Goal: Task Accomplishment & Management: Manage account settings

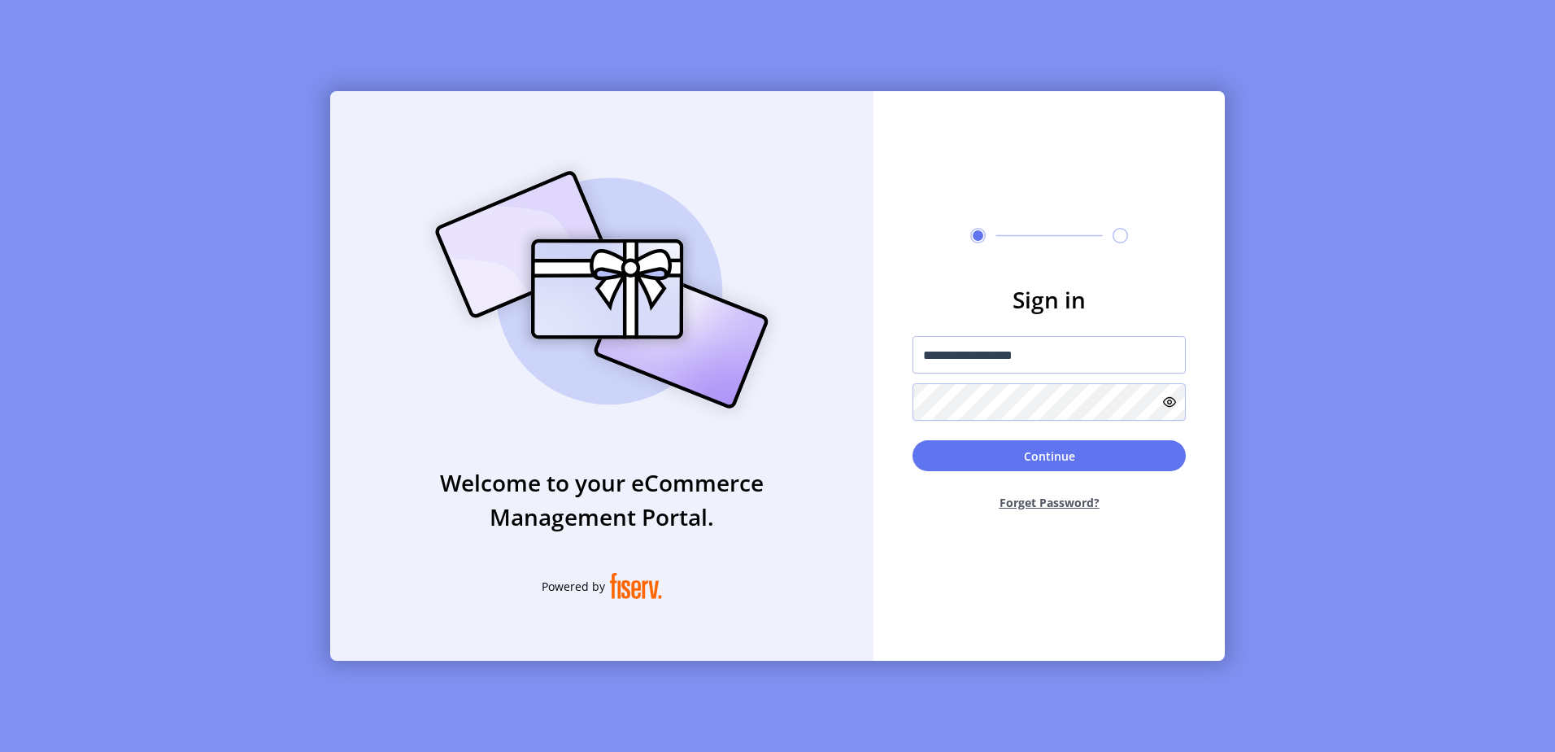
type input "**********"
click at [913, 440] on button "Continue" at bounding box center [1049, 455] width 273 height 31
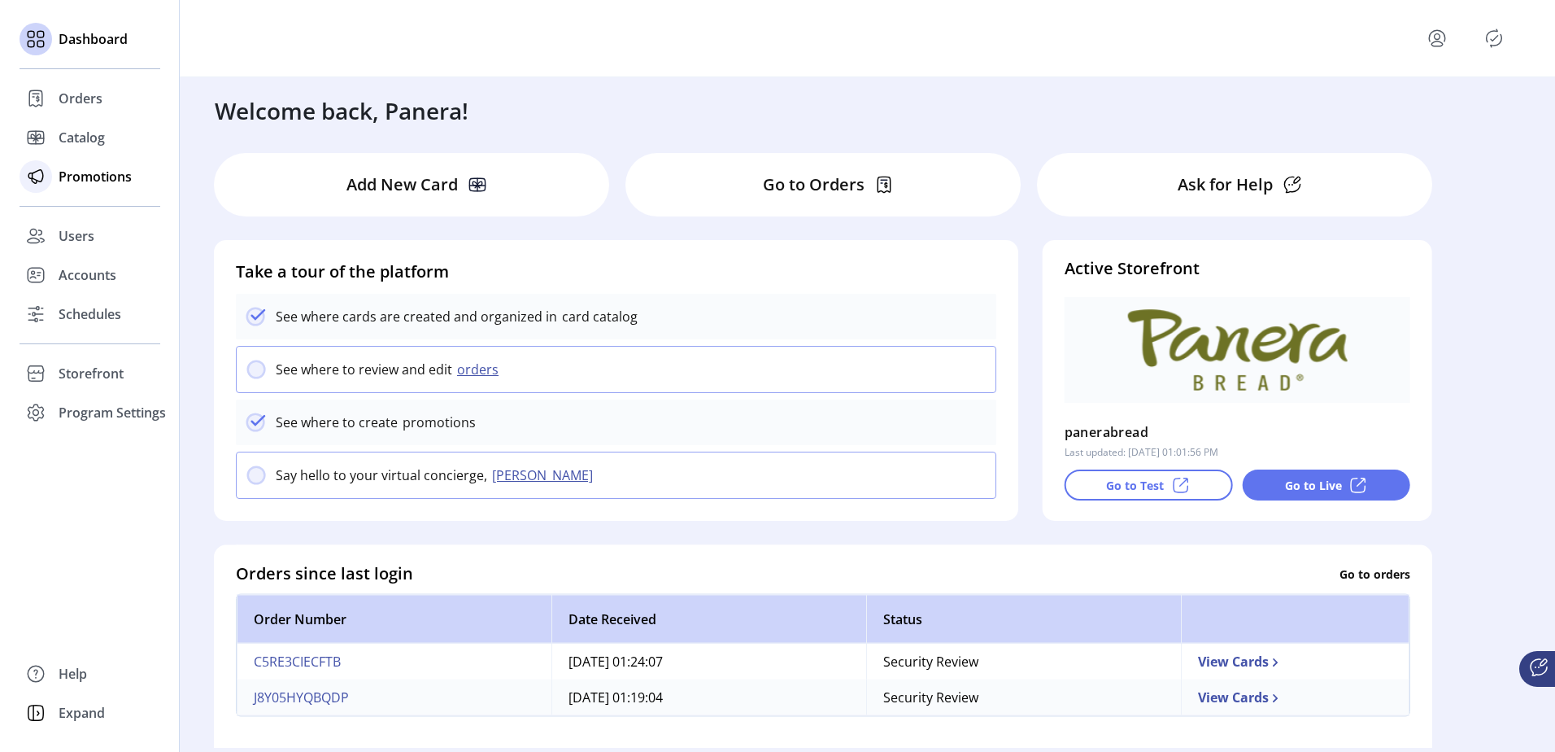
click at [95, 185] on span "Promotions" at bounding box center [95, 177] width 73 height 20
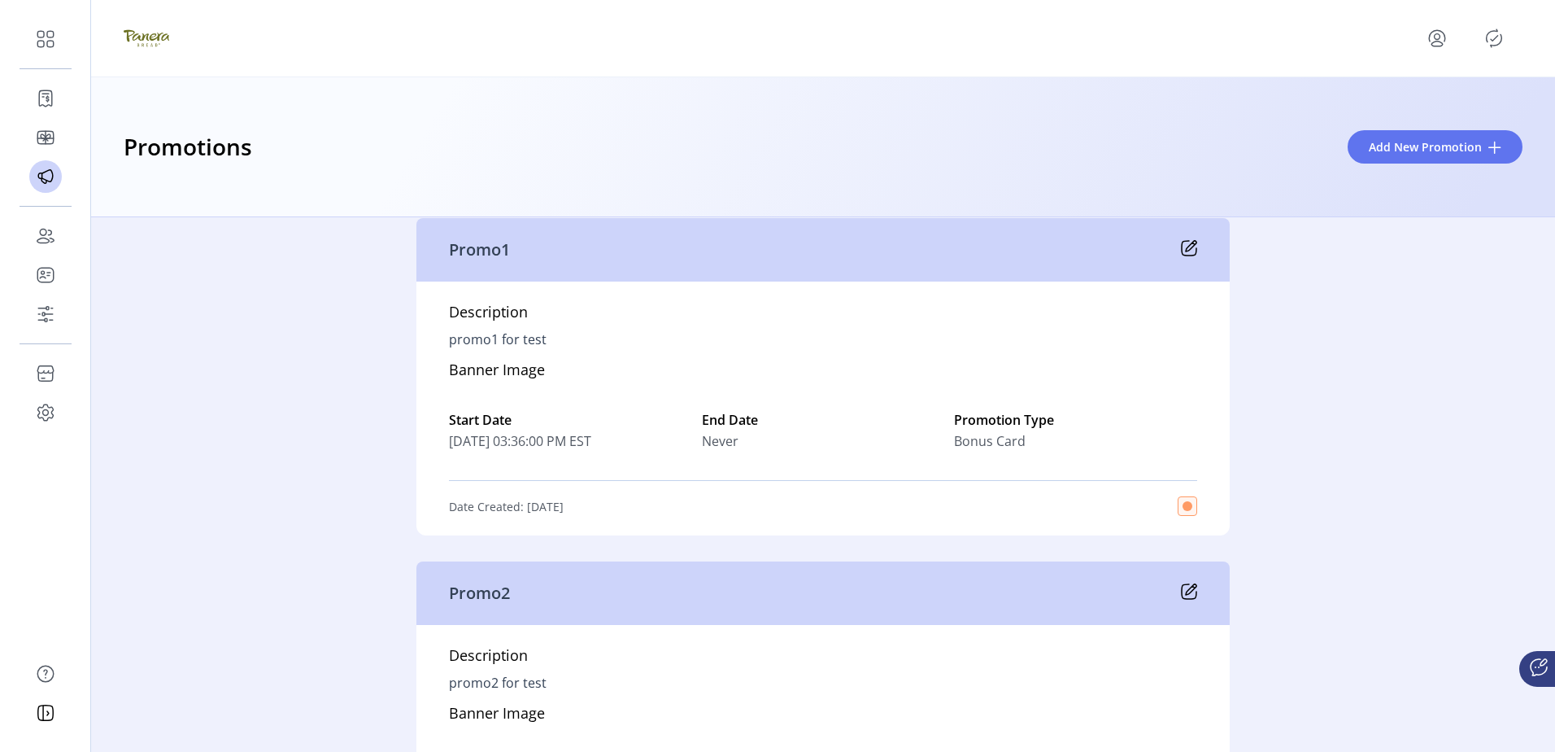
scroll to position [3173, 0]
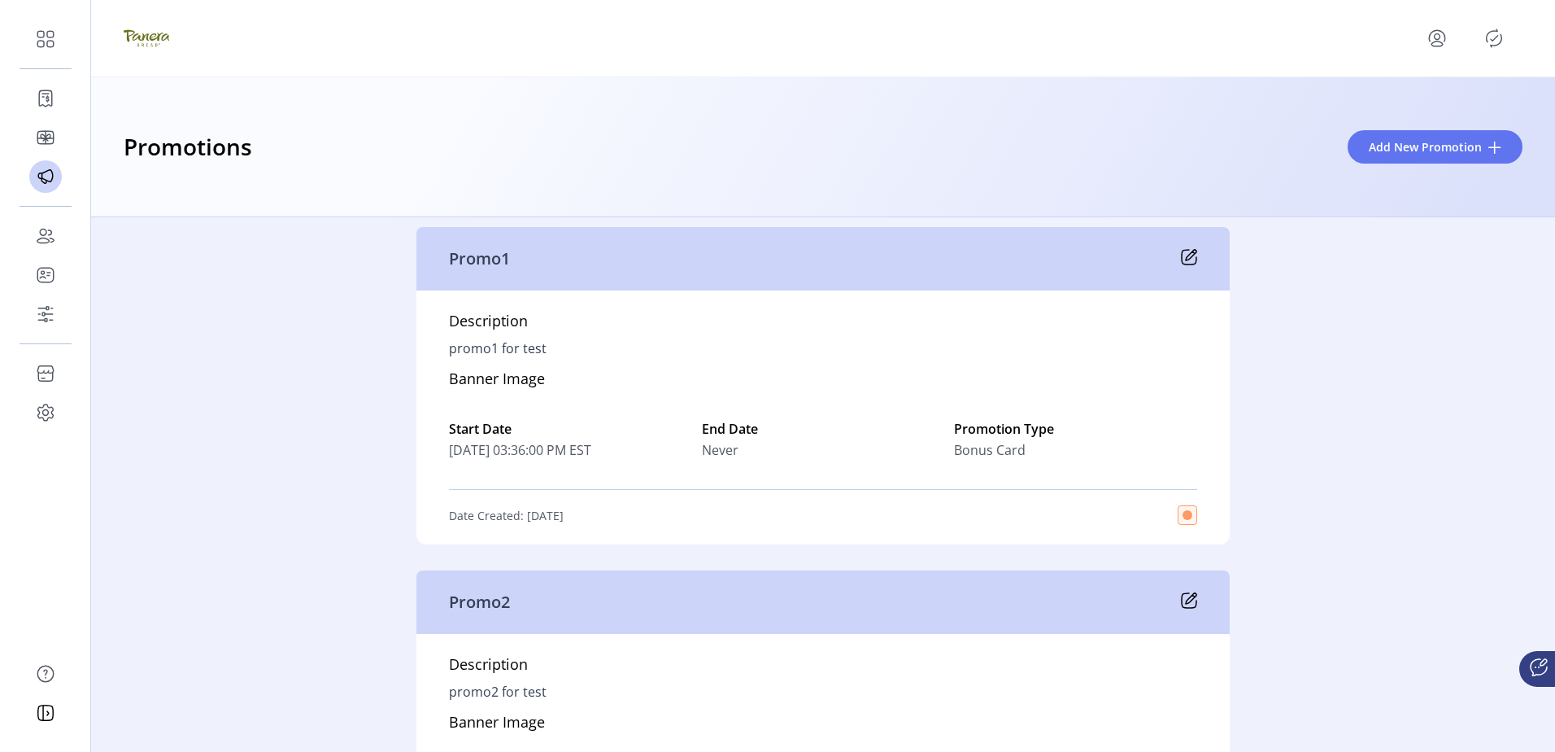
click at [1502, 28] on icon "Publisher Panel" at bounding box center [1494, 38] width 26 height 26
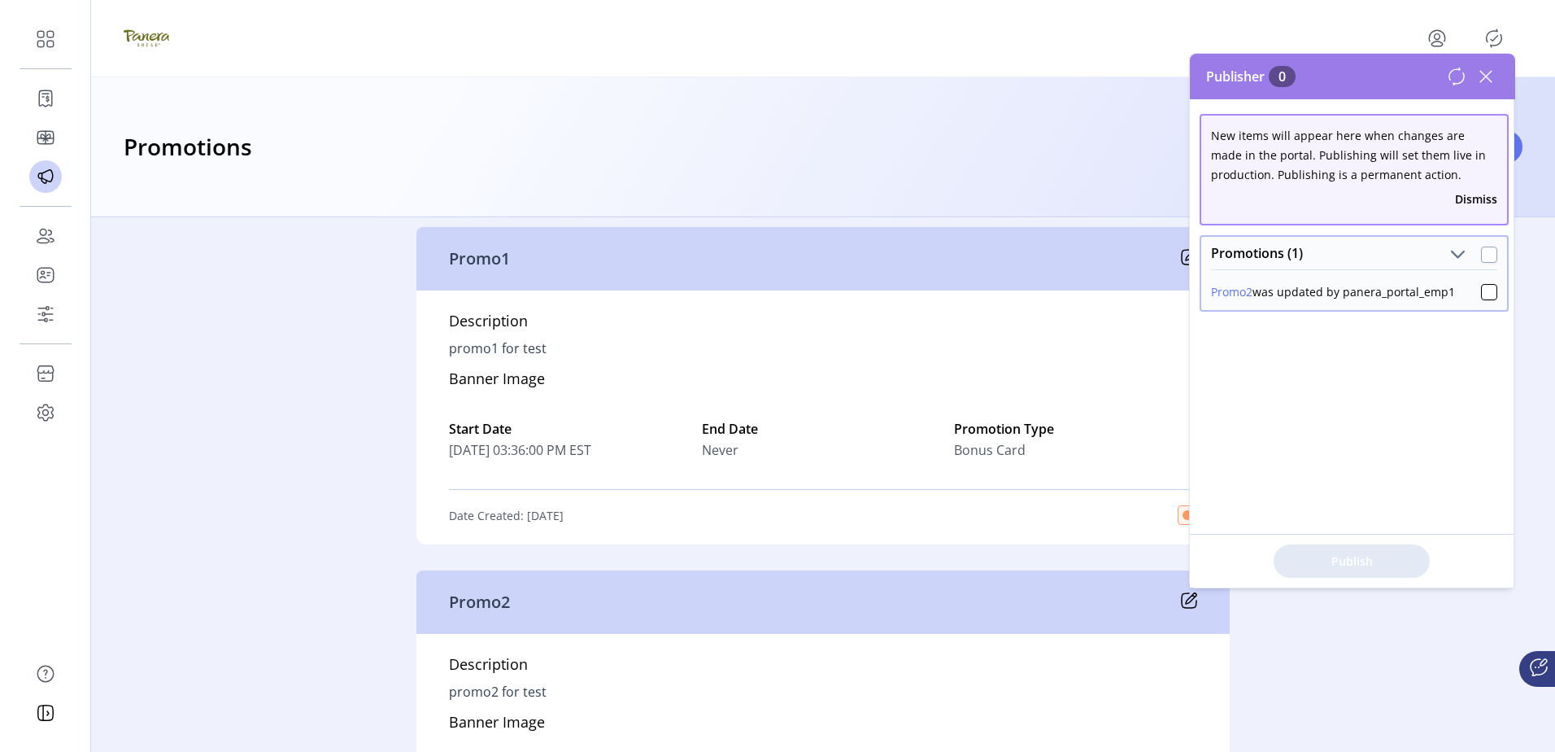
click at [1481, 257] on div at bounding box center [1489, 254] width 16 height 16
click at [1333, 548] on button "Publish 1 Items" at bounding box center [1352, 560] width 156 height 33
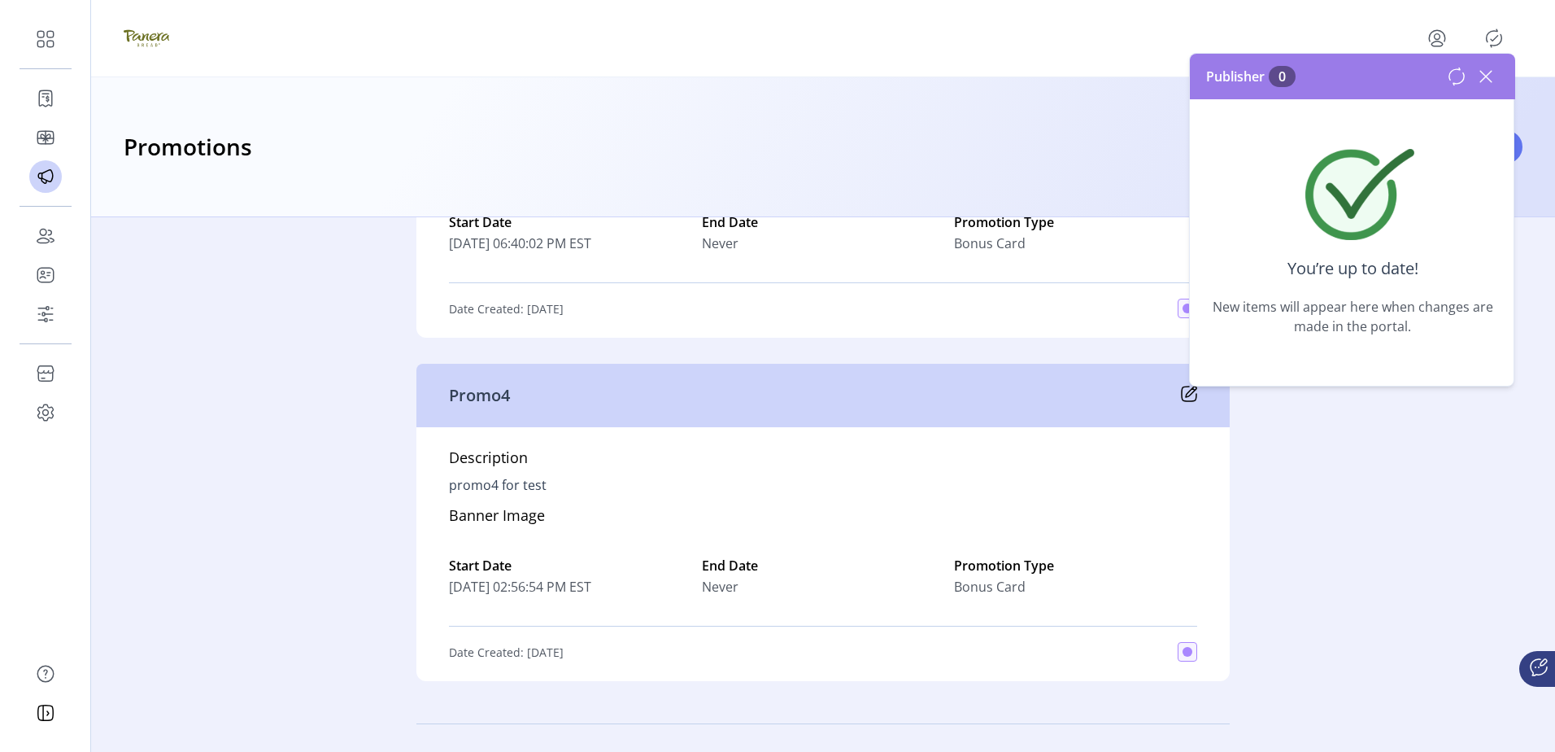
scroll to position [4556, 0]
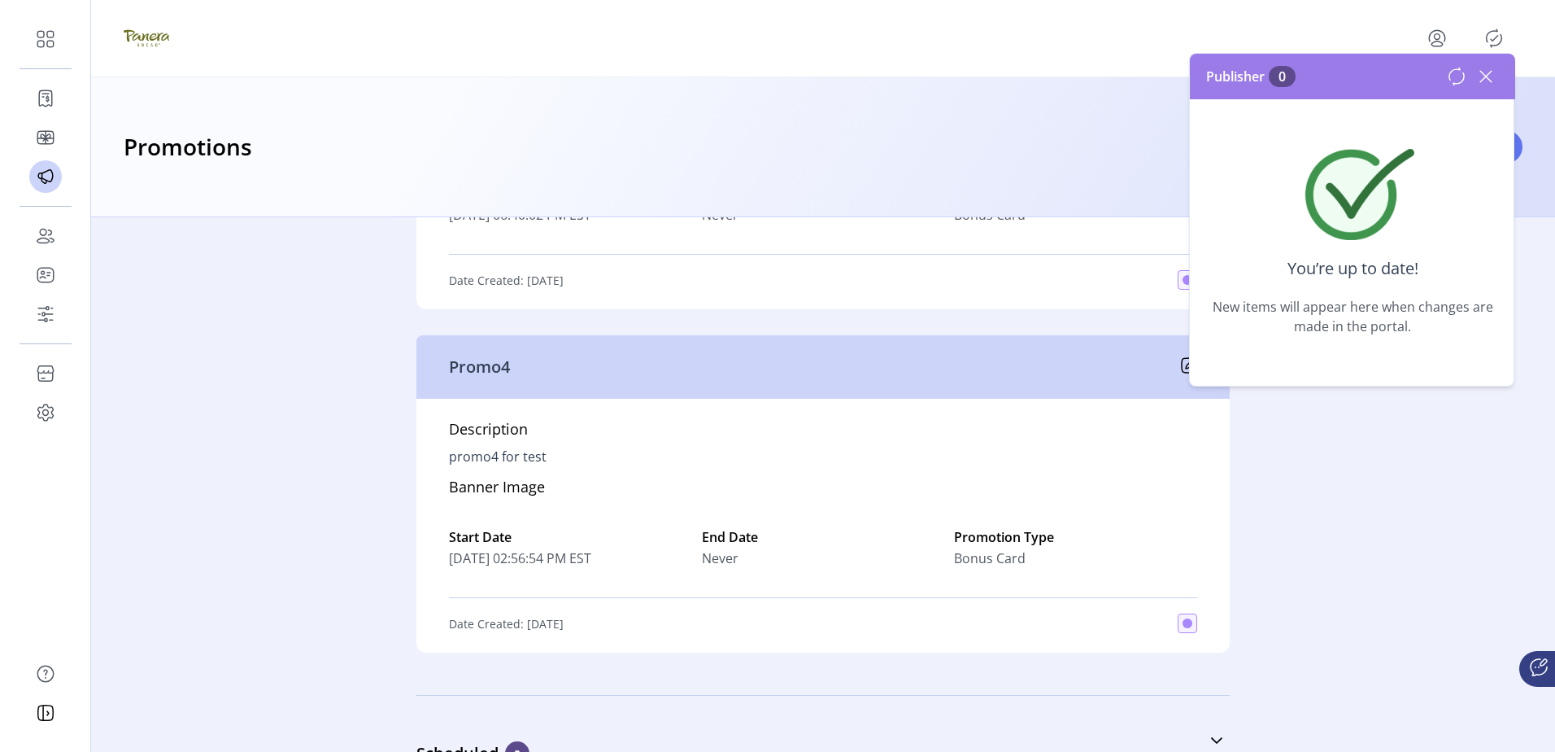
click at [1006, 508] on div "Description promo4 for test Banner Image Start Date [DATE] 02:56:54 PM EST End …" at bounding box center [824, 526] width 814 height 254
click at [1344, 572] on div "Active 14 test3 Description test3 Banner Image Start Date [DATE] 01:46:07 PM ES…" at bounding box center [823, 484] width 1464 height 534
click at [1176, 386] on div "Promo4" at bounding box center [824, 366] width 814 height 63
click at [1188, 369] on icon at bounding box center [1191, 363] width 11 height 11
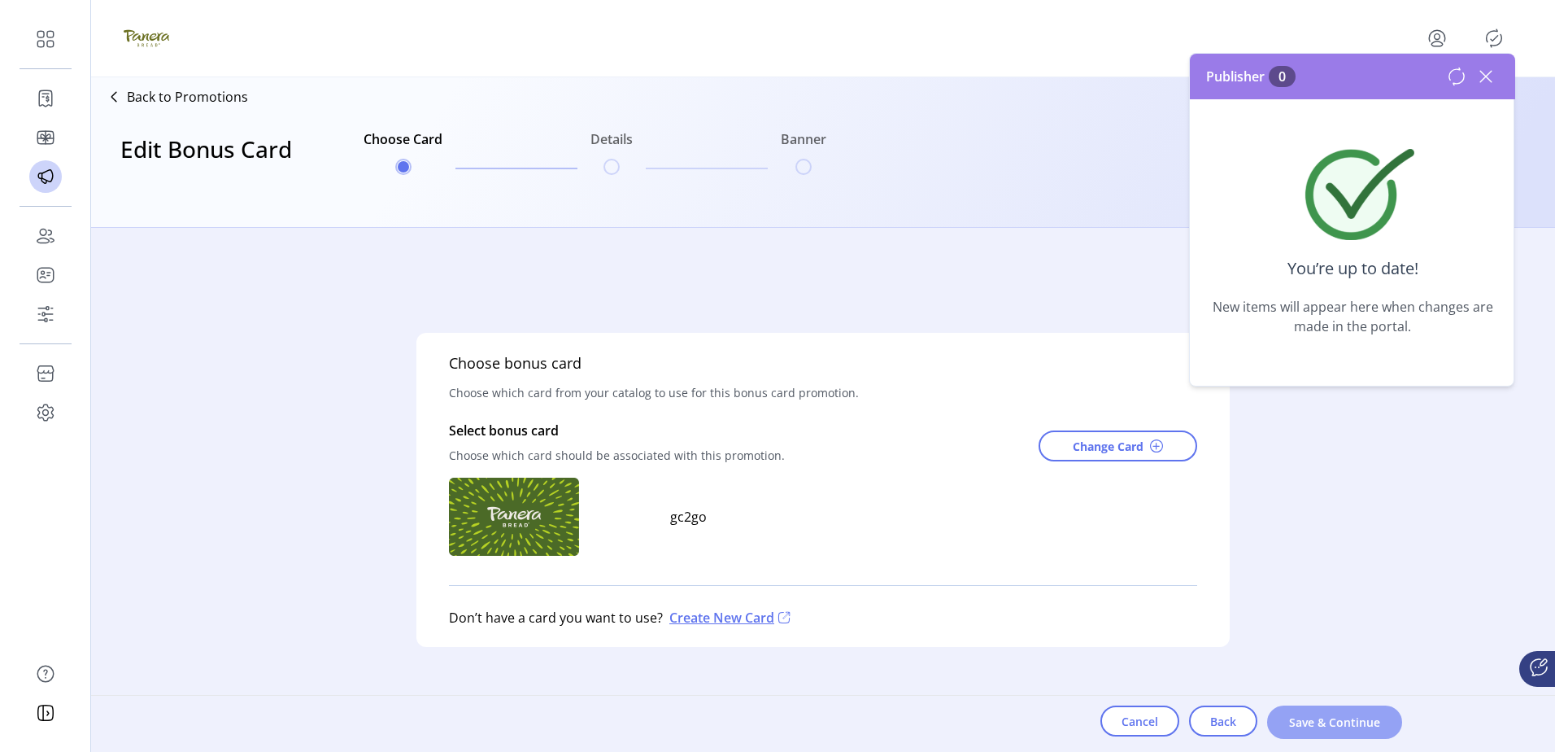
click at [1302, 713] on span "Save & Continue" at bounding box center [1335, 721] width 93 height 17
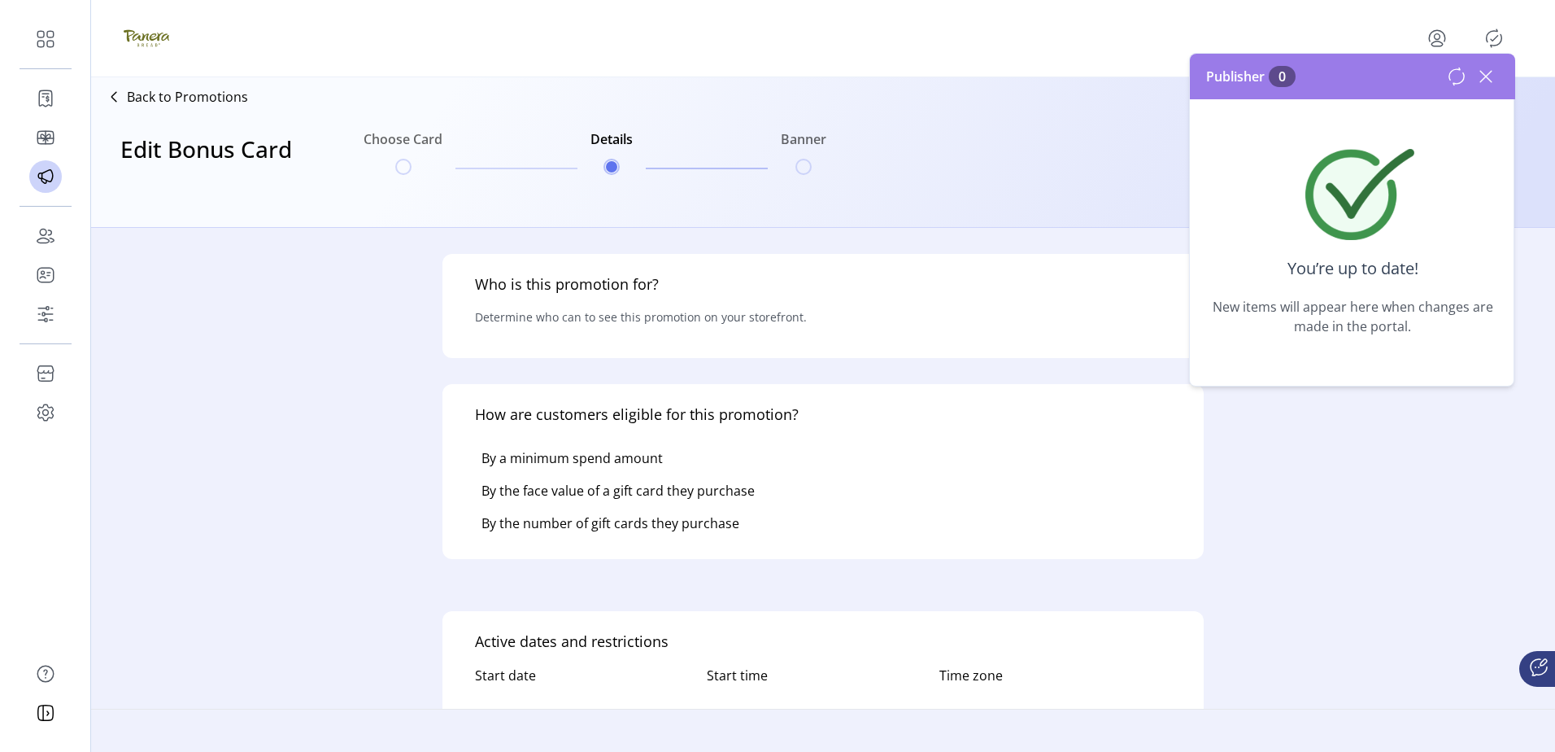
type input "******"
type textarea "**********"
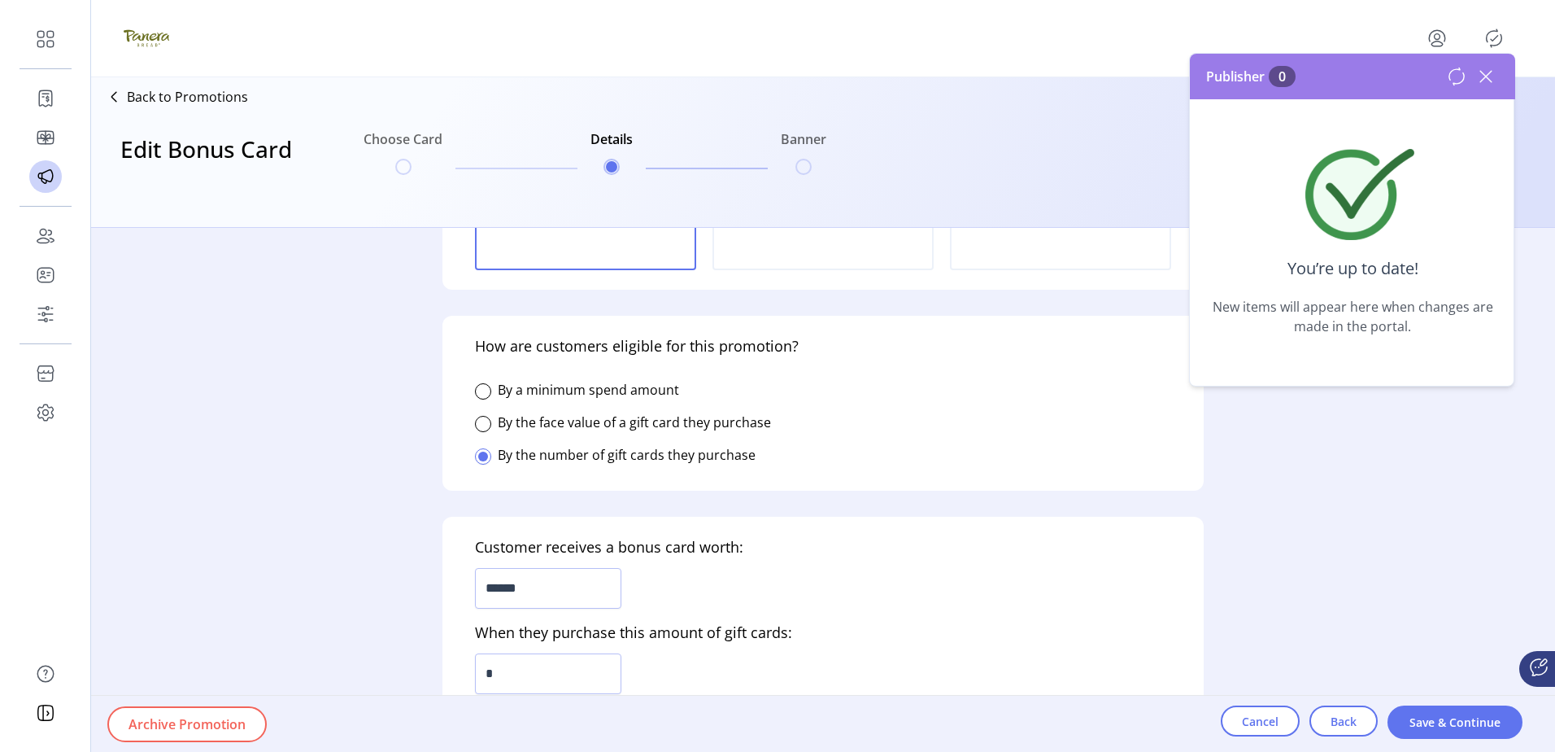
scroll to position [407, 0]
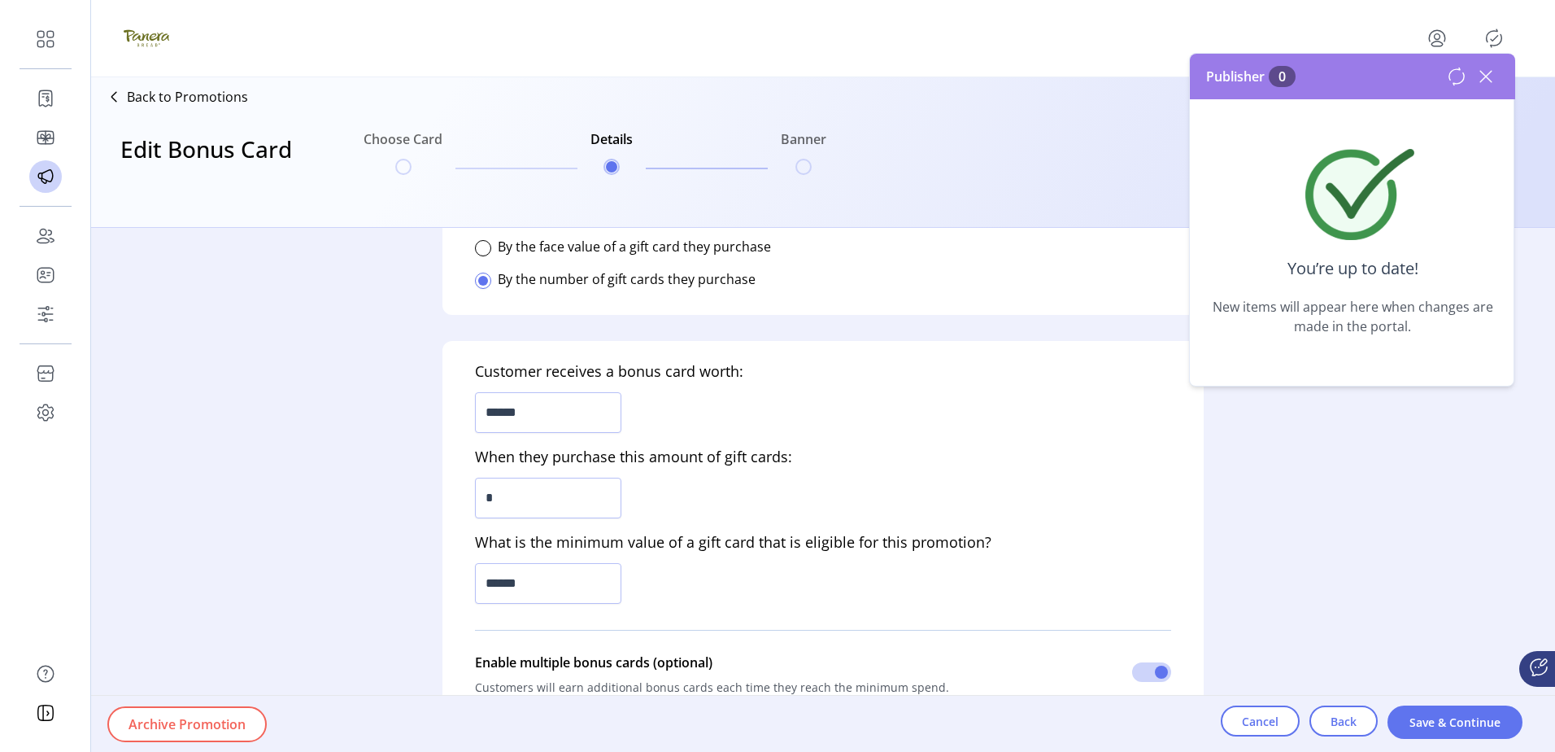
click at [1484, 73] on icon at bounding box center [1486, 76] width 26 height 26
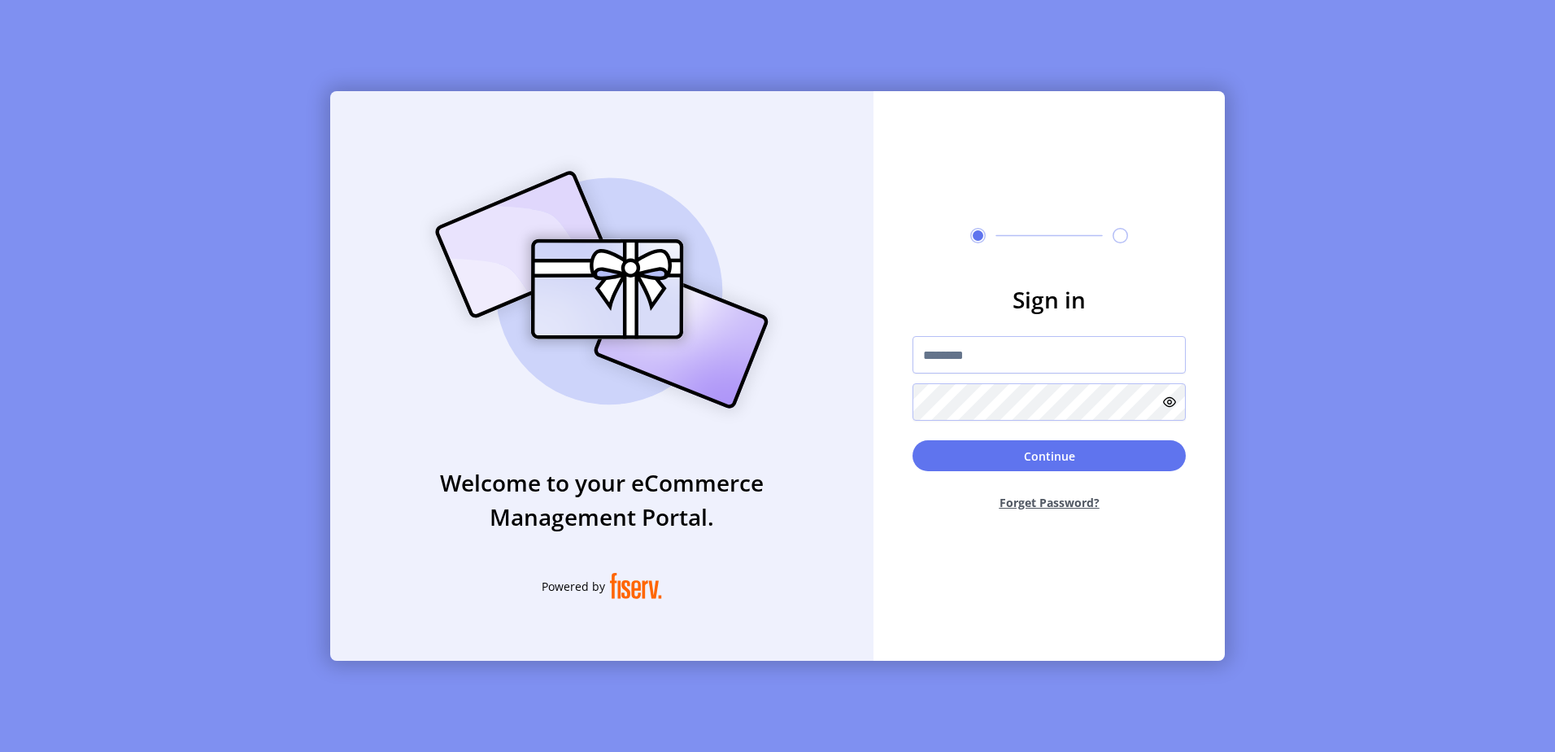
click at [430, 238] on img at bounding box center [602, 289] width 382 height 273
drag, startPoint x: 761, startPoint y: 254, endPoint x: 787, endPoint y: 265, distance: 29.2
click at [760, 254] on img at bounding box center [602, 289] width 382 height 273
click at [1379, 238] on div "Welcome to your eCommerce Management Portal. Powered by Sign in Continue Forget…" at bounding box center [777, 376] width 1555 height 752
click at [979, 368] on input "text" at bounding box center [1049, 354] width 273 height 37
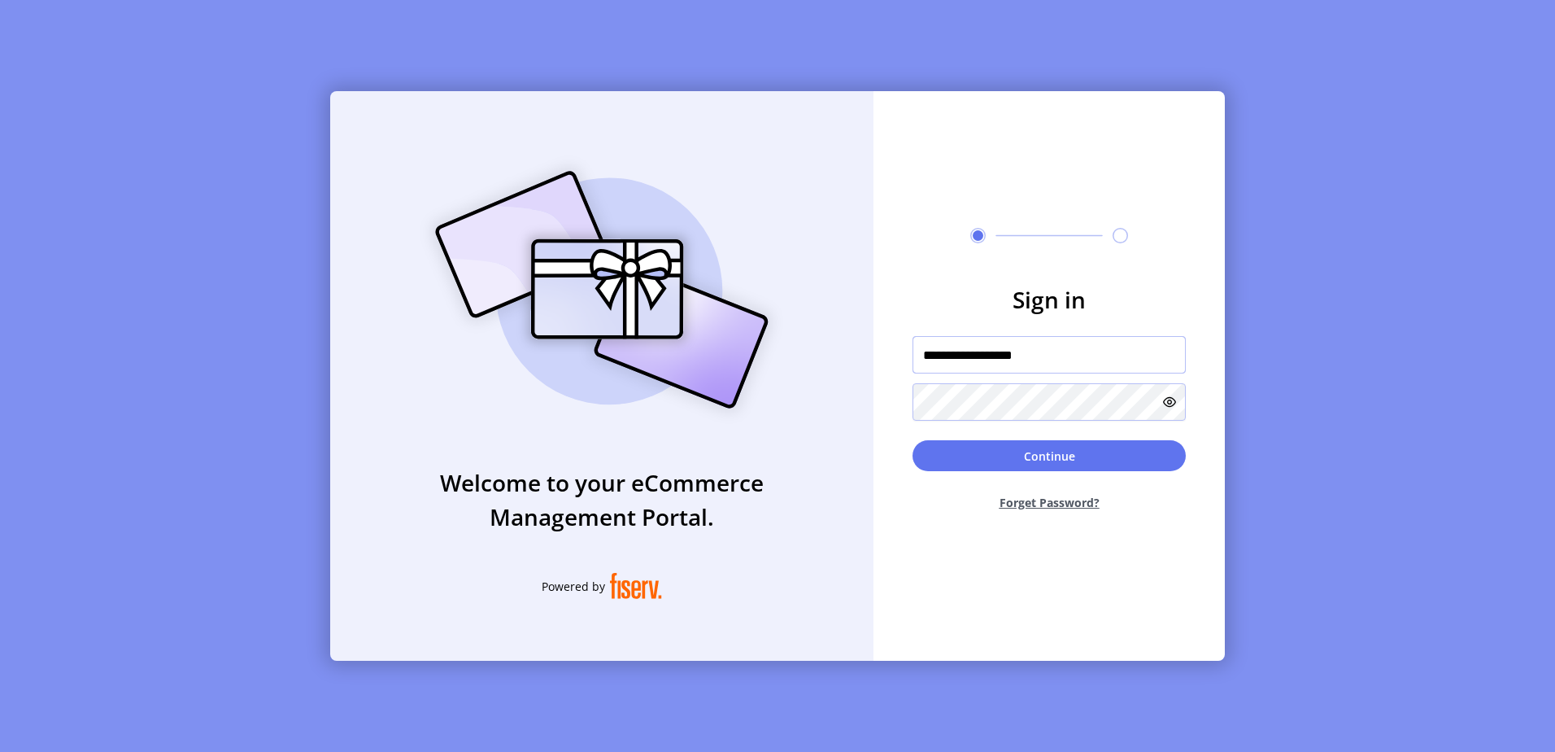
click at [1084, 360] on input "**********" at bounding box center [1049, 354] width 273 height 37
type input "**********"
click at [913, 440] on button "Continue" at bounding box center [1049, 455] width 273 height 31
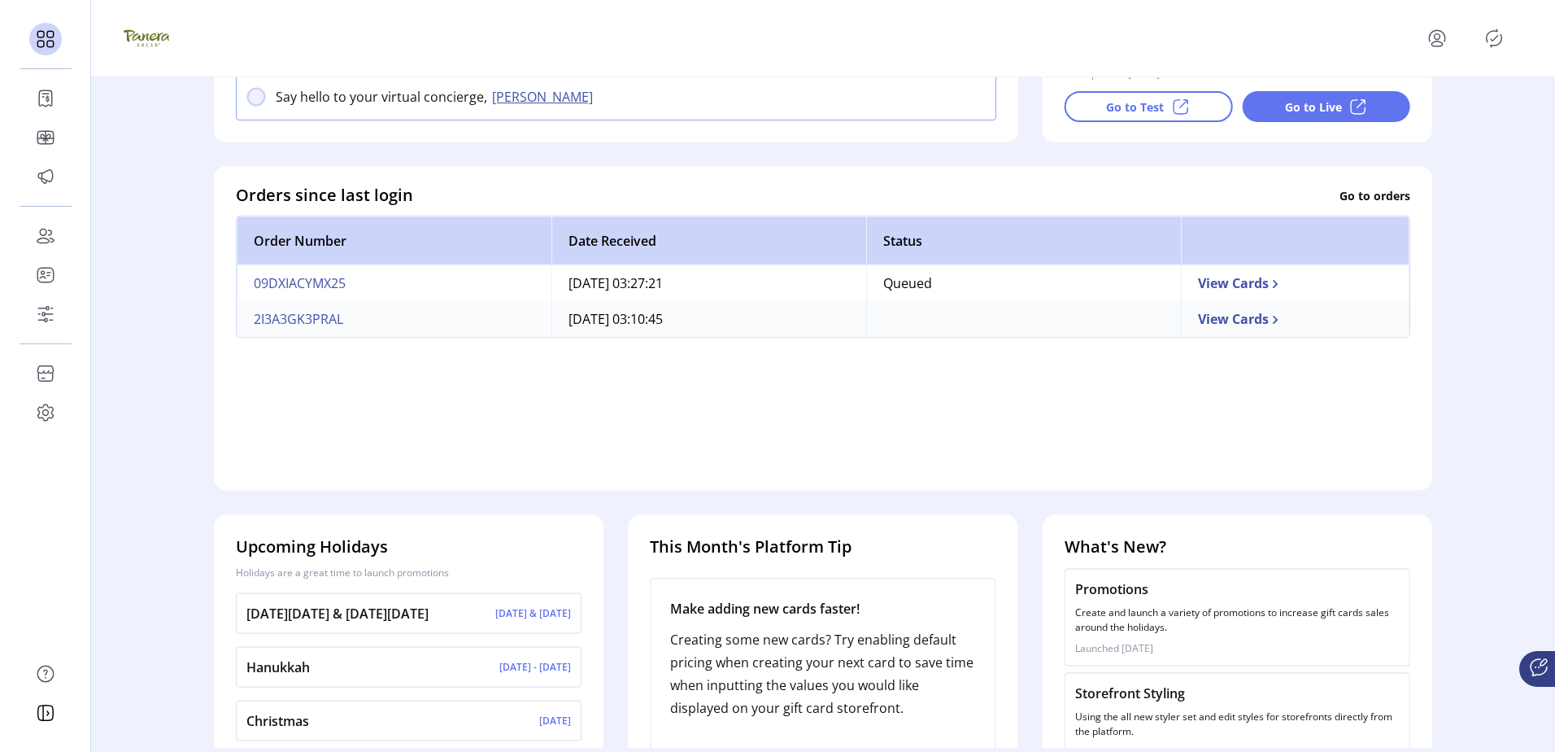
scroll to position [441, 0]
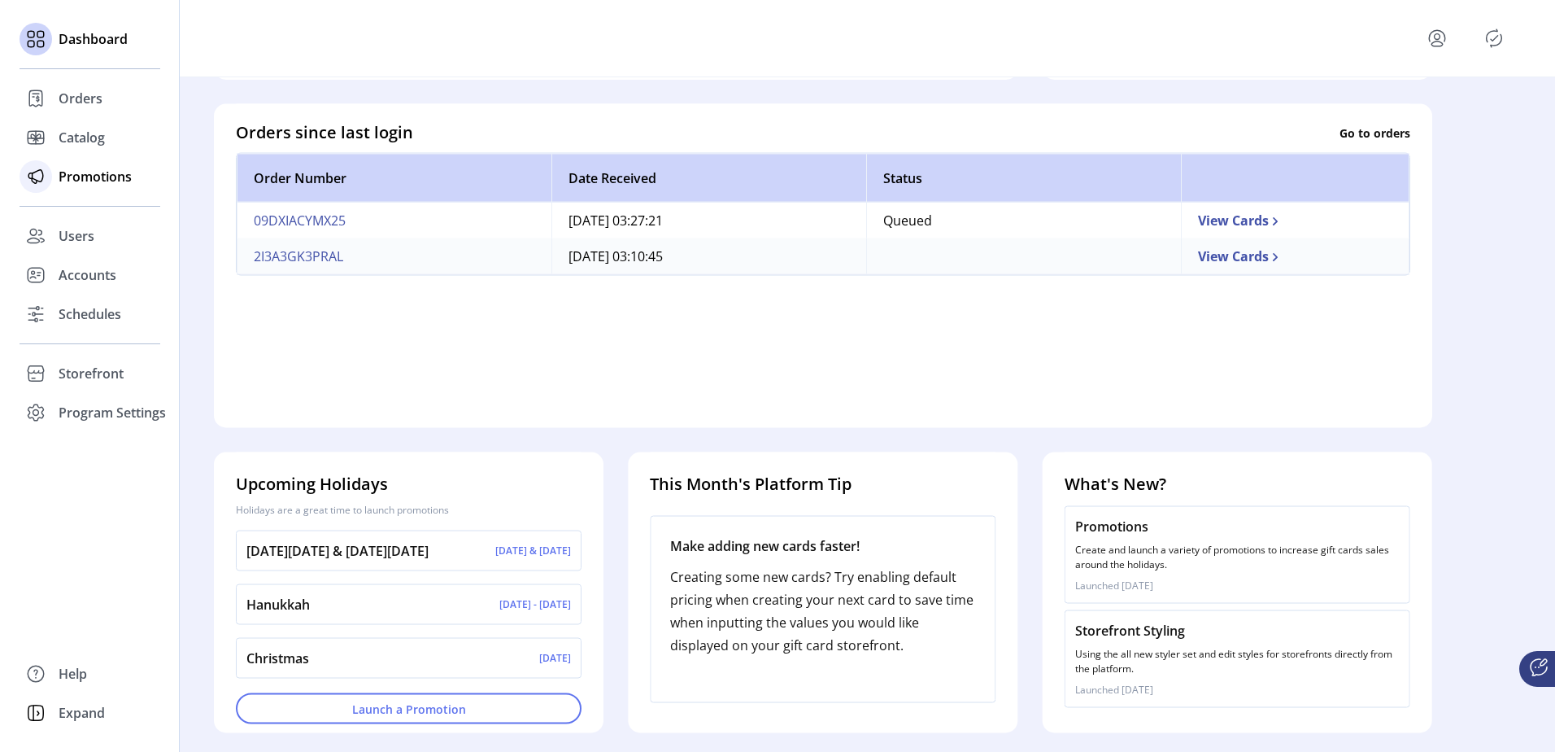
click at [86, 185] on span "Promotions" at bounding box center [95, 177] width 73 height 20
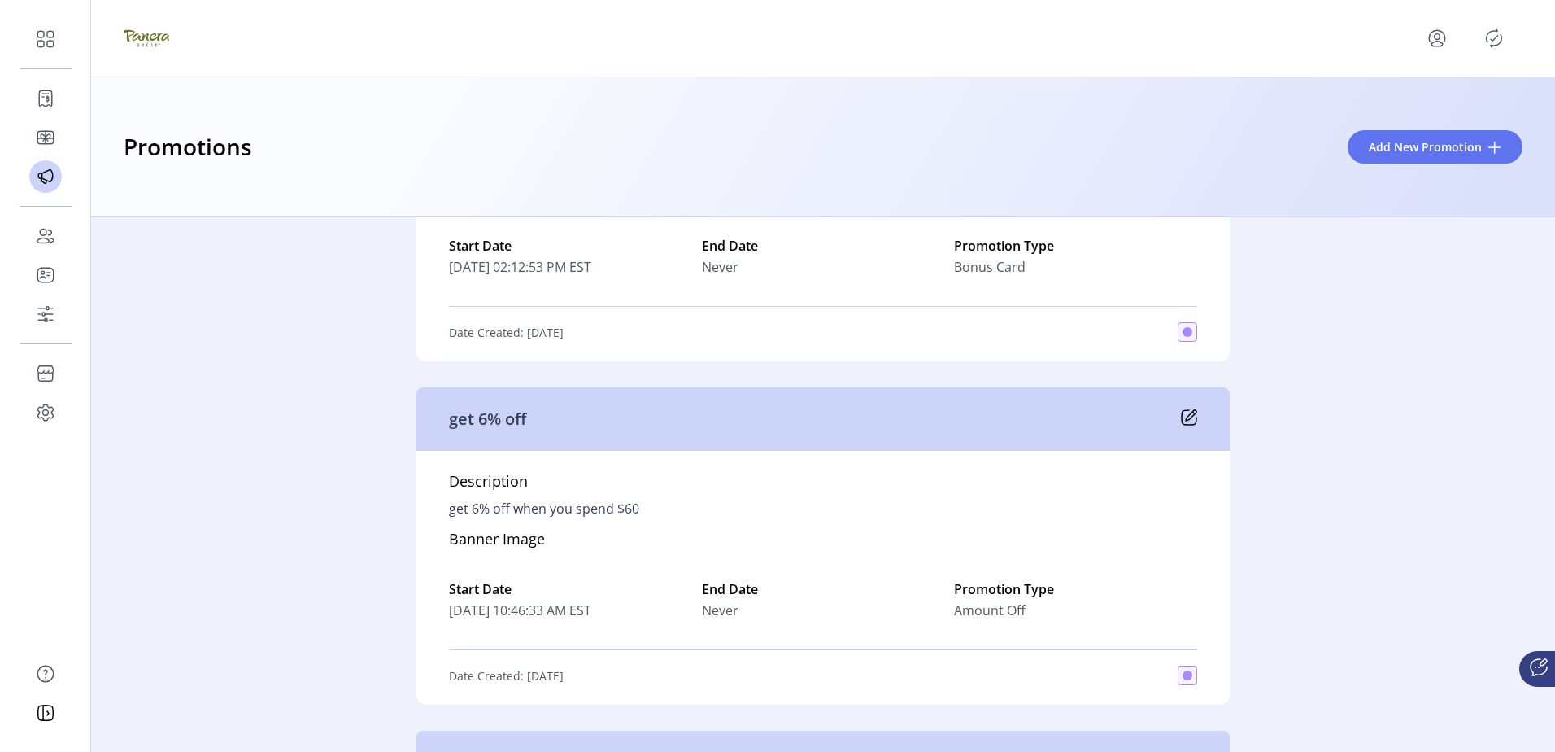
scroll to position [1302, 0]
